Goal: Find contact information: Find contact information

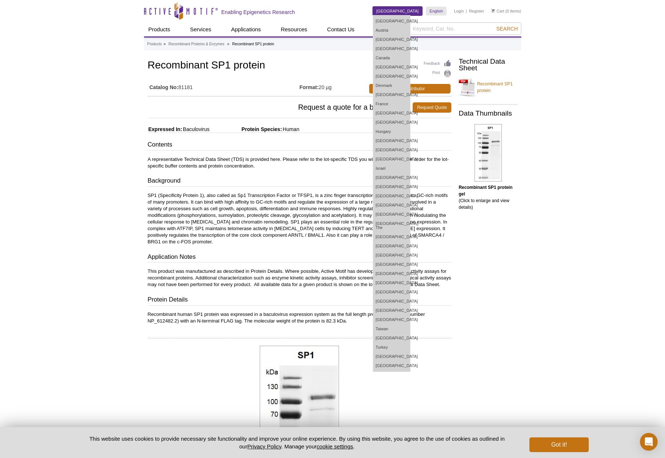
click at [416, 8] on link "[GEOGRAPHIC_DATA]" at bounding box center [398, 11] width 50 height 9
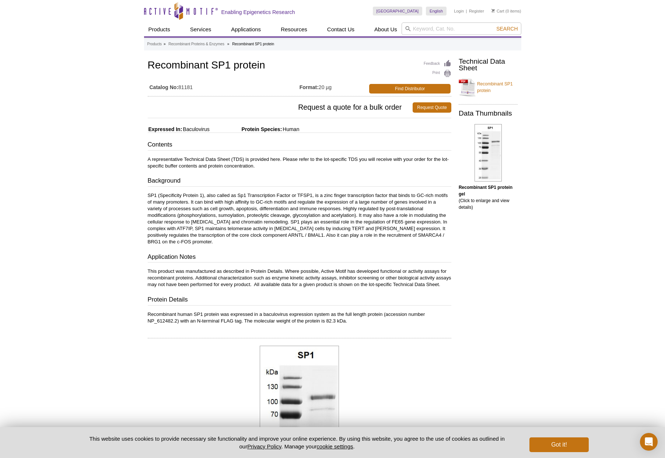
click at [581, 120] on div "Active Motif Logo Enabling Epigenetics Research 0 Search Skip to content Active…" at bounding box center [332, 351] width 665 height 702
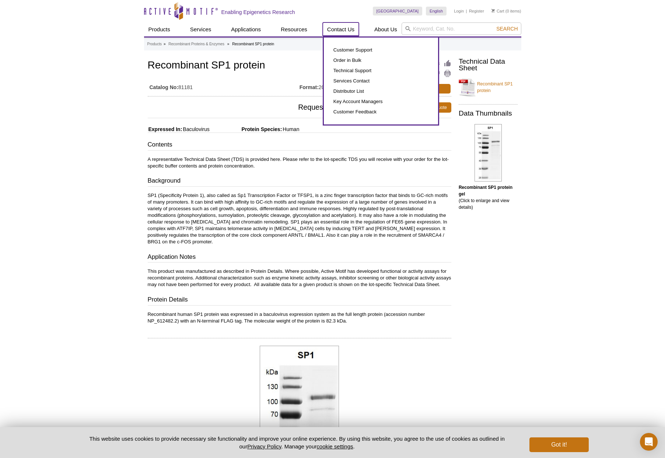
click at [335, 30] on link "Contact Us" at bounding box center [341, 29] width 36 height 14
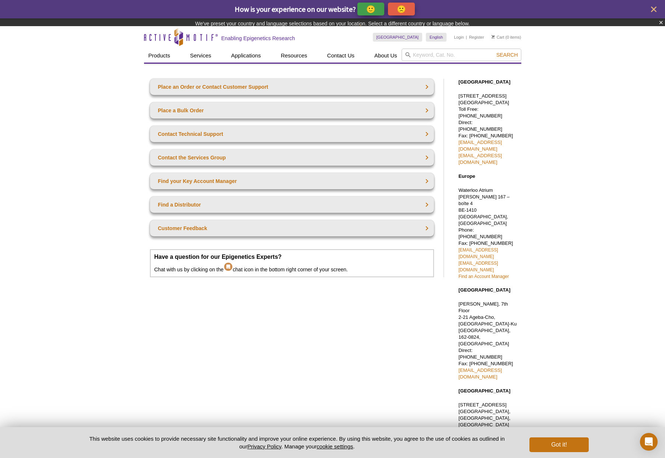
click at [571, 216] on div "Active Motif Logo Enabling Epigenetics Research 0 Search Skip to content Active…" at bounding box center [332, 294] width 665 height 537
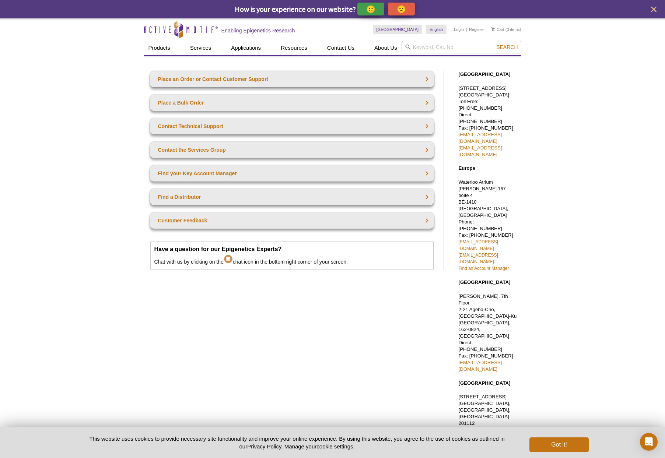
scroll to position [18, 0]
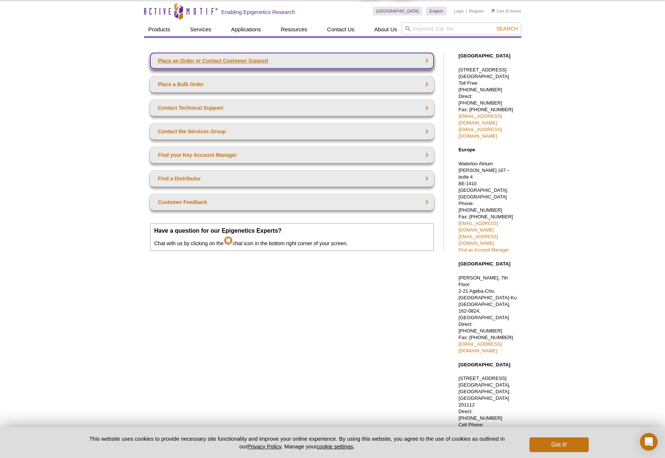
click at [429, 59] on link "Place an Order or Contact Customer Support" at bounding box center [292, 61] width 284 height 16
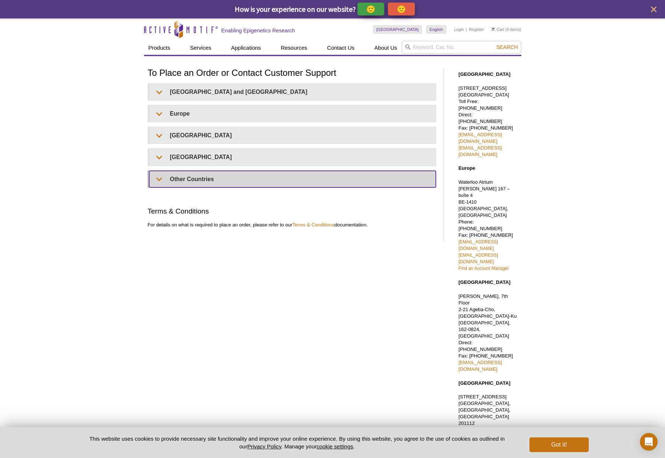
click at [161, 178] on summary "Other Countries" at bounding box center [292, 179] width 287 height 17
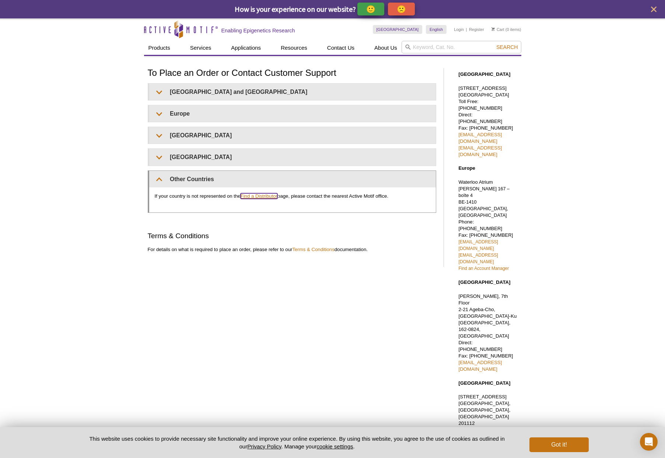
click at [265, 197] on link "Find a Distributor" at bounding box center [259, 196] width 37 height 6
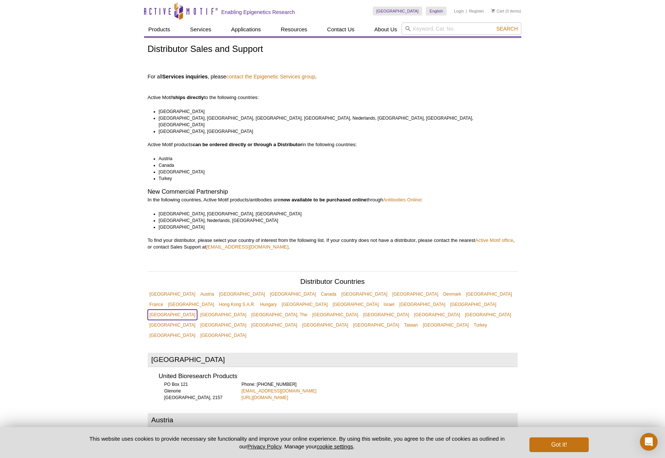
click at [173, 310] on link "[GEOGRAPHIC_DATA]" at bounding box center [173, 315] width 50 height 10
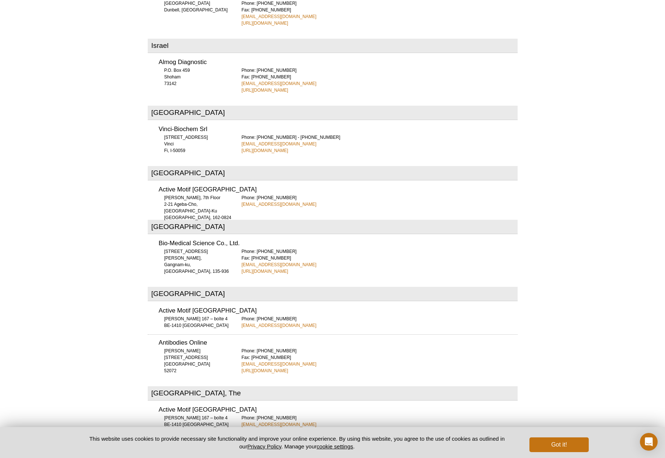
scroll to position [1549, 0]
